Goal: Task Accomplishment & Management: Use online tool/utility

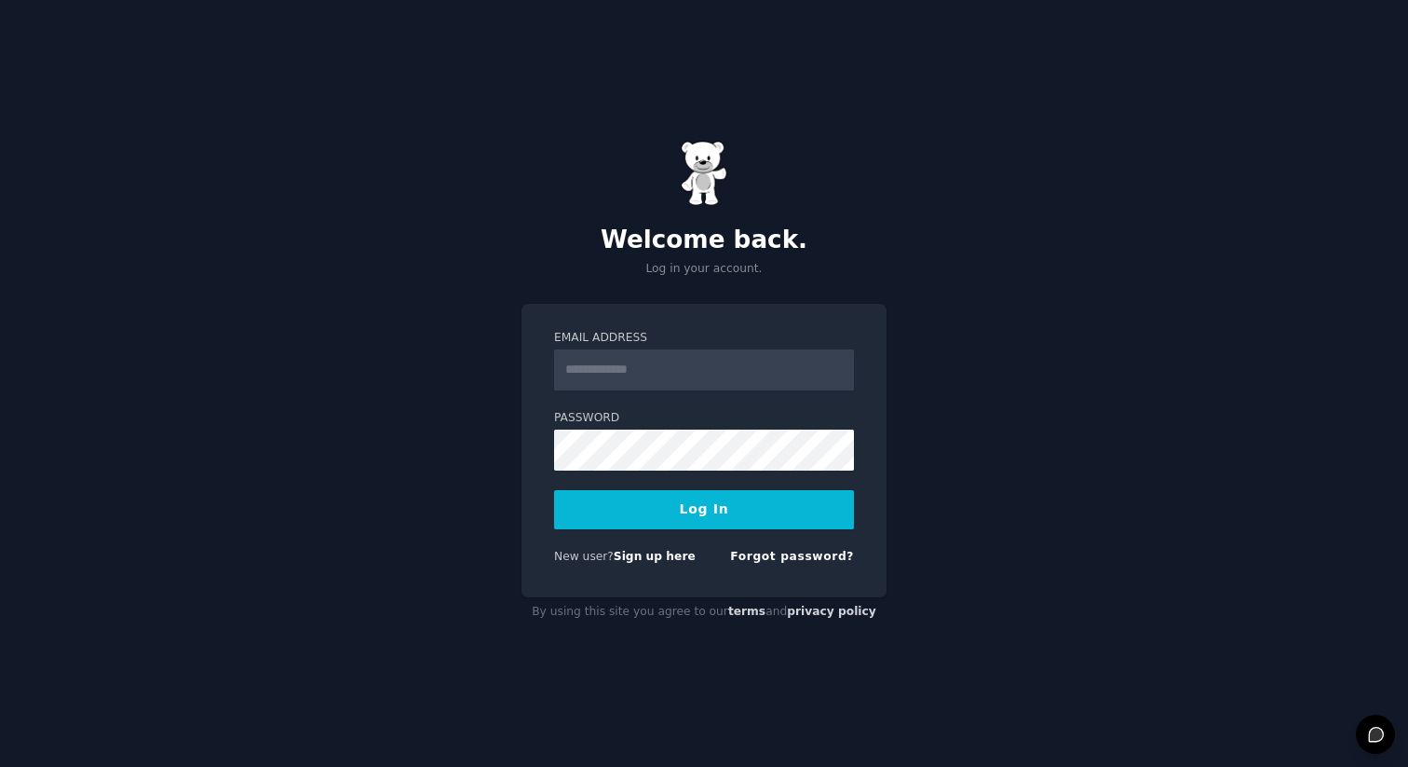
click at [574, 382] on input "Email Address" at bounding box center [704, 369] width 300 height 41
click at [705, 427] on div "Password" at bounding box center [704, 440] width 300 height 61
type input "**********"
click at [728, 504] on button "Log In" at bounding box center [704, 509] width 300 height 39
